Goal: Navigation & Orientation: Find specific page/section

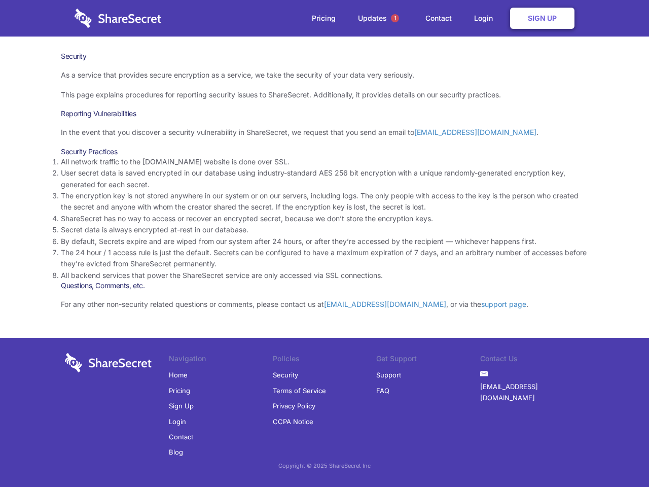
click at [325, 244] on li "By default, Secrets expire and are wiped from our system after 24 hours, or aft…" at bounding box center [325, 241] width 528 height 11
click at [395, 18] on span "1" at bounding box center [395, 18] width 8 height 8
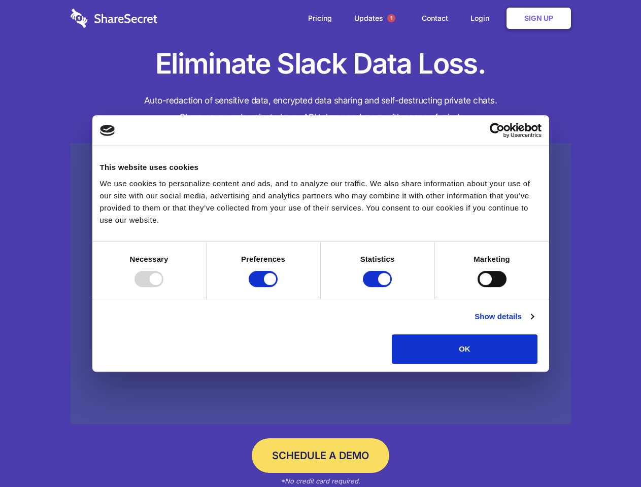
click at [163, 287] on div at bounding box center [148, 279] width 29 height 16
click at [277, 287] on input "Preferences" at bounding box center [263, 279] width 29 height 16
checkbox input "false"
click at [378, 287] on input "Statistics" at bounding box center [377, 279] width 29 height 16
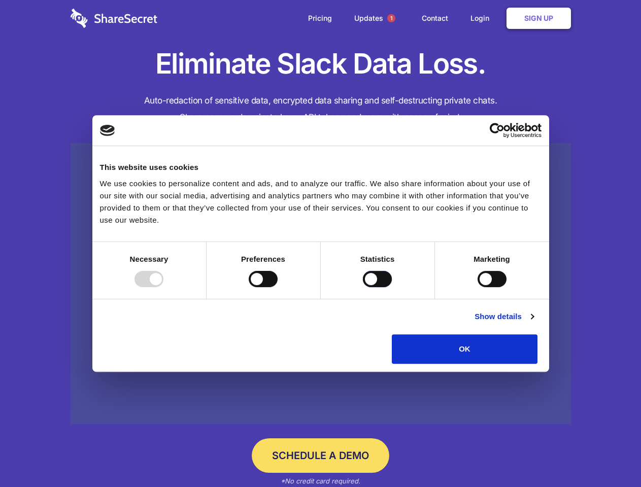
checkbox input "false"
click at [477, 287] on input "Marketing" at bounding box center [491, 279] width 29 height 16
checkbox input "true"
click at [533, 323] on link "Show details" at bounding box center [503, 316] width 59 height 12
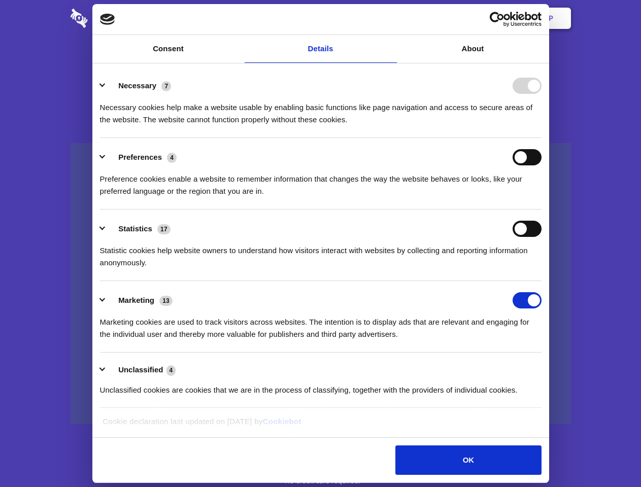
click at [541, 138] on li "Necessary 7 Necessary cookies help make a website usable by enabling basic func…" at bounding box center [320, 102] width 441 height 72
